Goal: Task Accomplishment & Management: Use online tool/utility

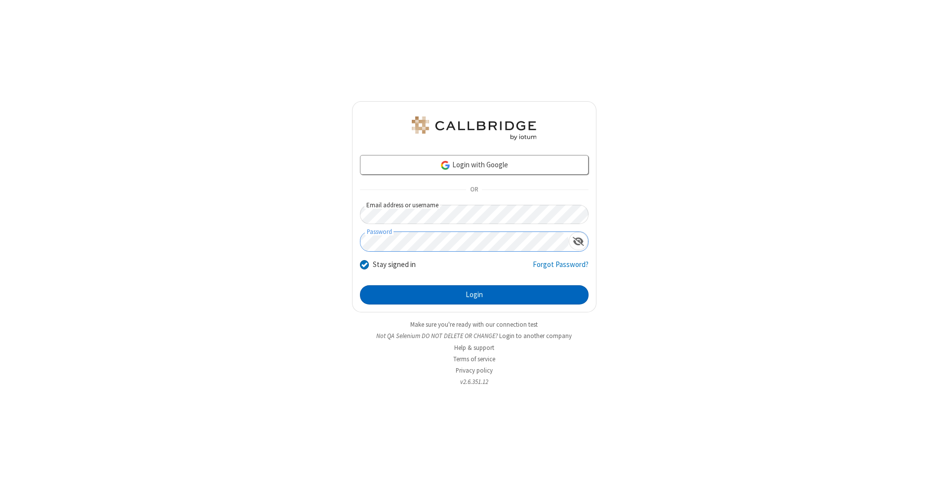
click at [474, 295] on button "Login" at bounding box center [474, 295] width 228 height 20
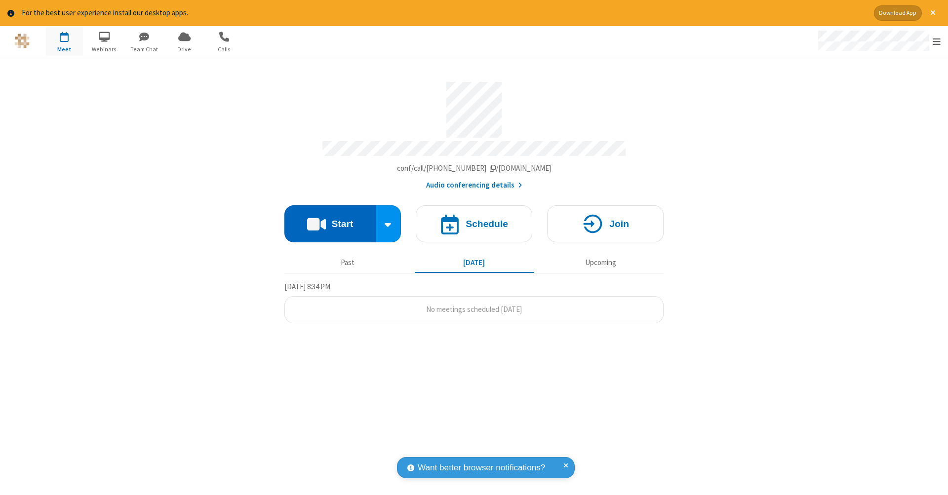
click at [330, 219] on button "Start" at bounding box center [329, 223] width 91 height 37
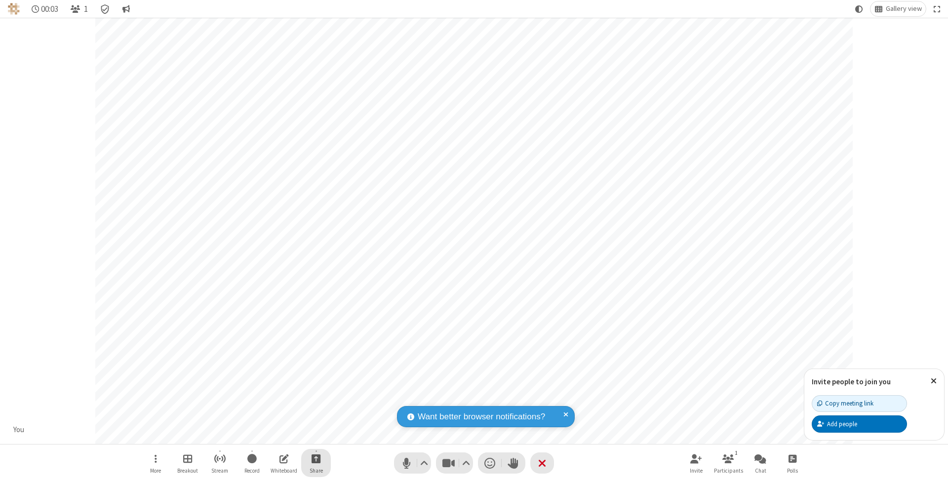
click at [315, 458] on span "Start sharing" at bounding box center [315, 459] width 9 height 12
click at [276, 435] on span "Share my screen" at bounding box center [275, 436] width 11 height 8
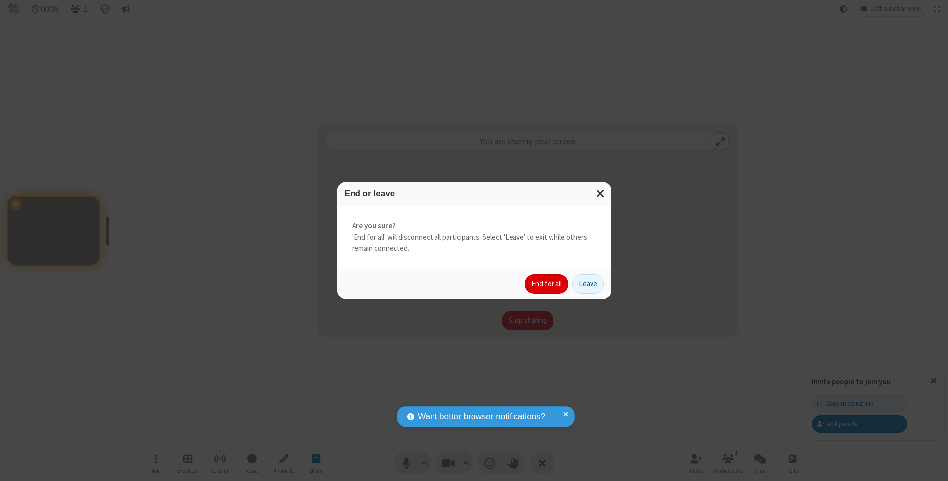
click at [547, 283] on button "End for all" at bounding box center [546, 284] width 43 height 20
